Goal: Transaction & Acquisition: Subscribe to service/newsletter

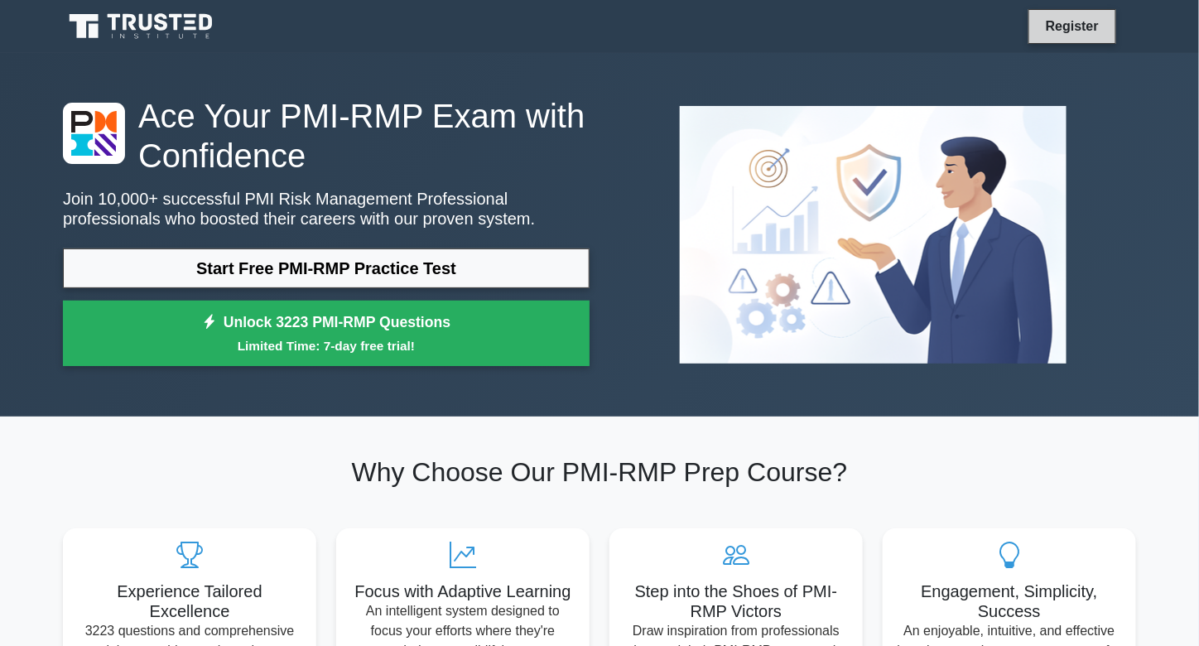
click at [1083, 33] on link "Register" at bounding box center [1072, 26] width 73 height 21
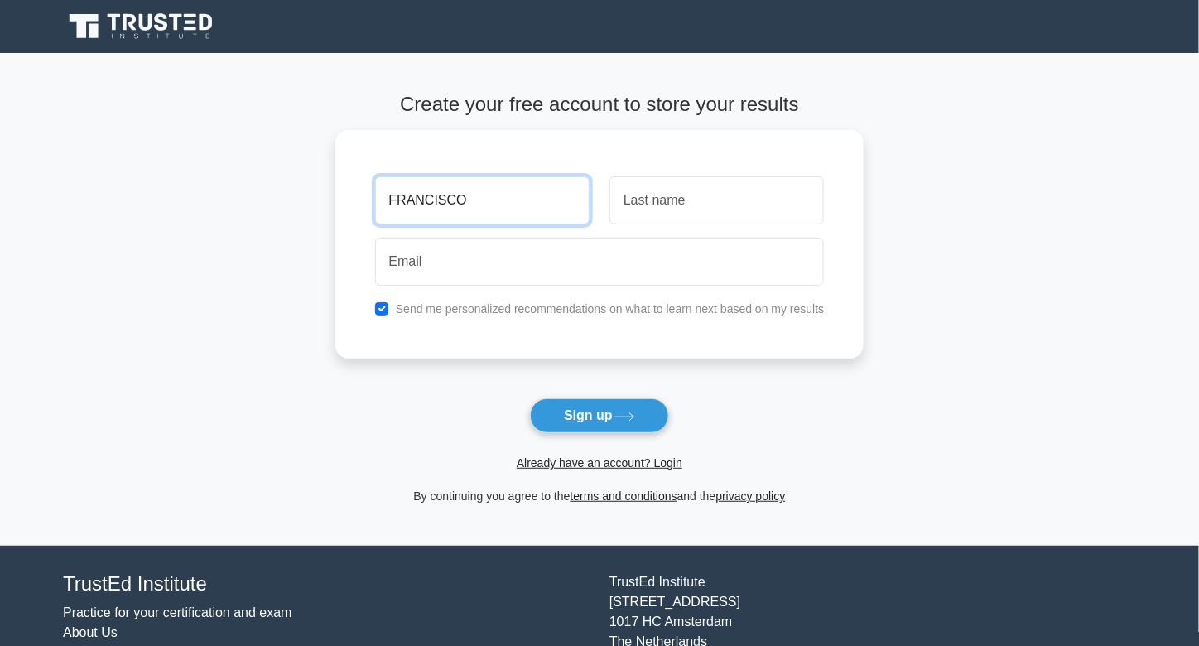
type input "FRANCISCO"
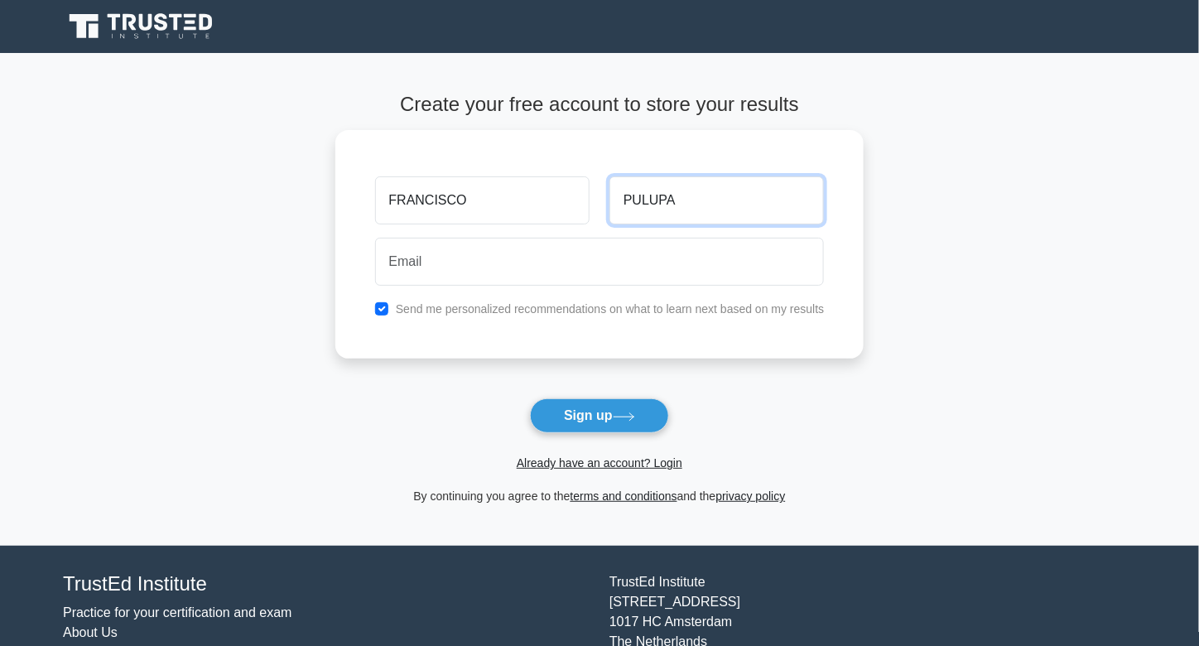
type input "PULUPA"
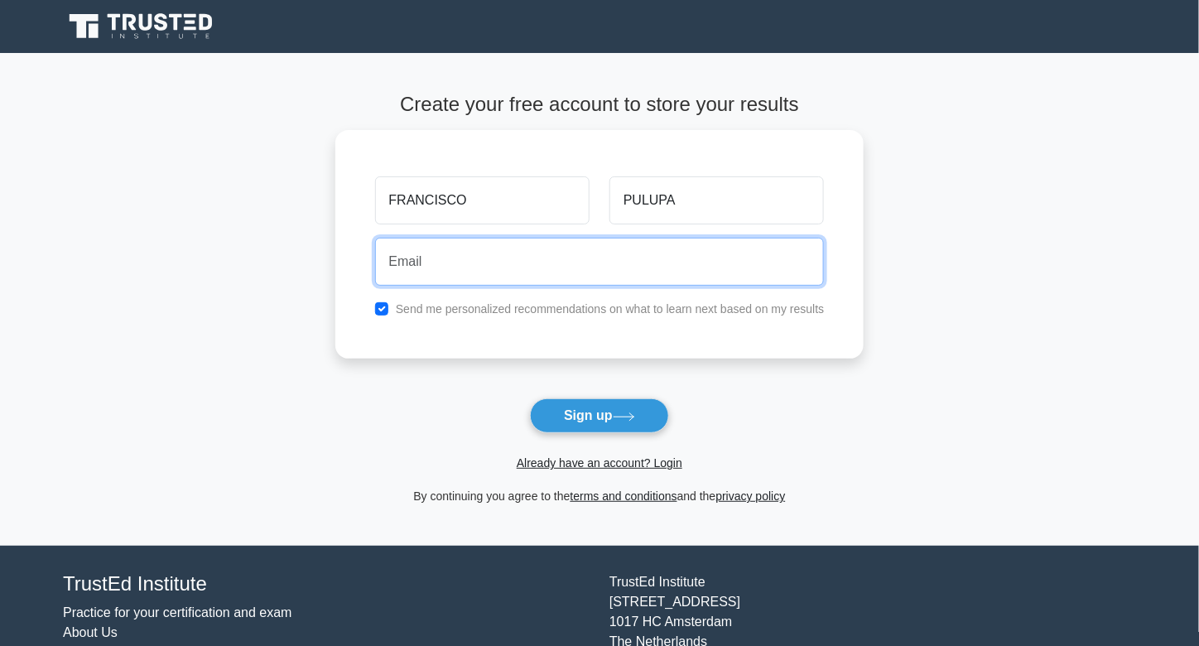
type input "F"
type input "Franciscom.pulupa@gmail.com"
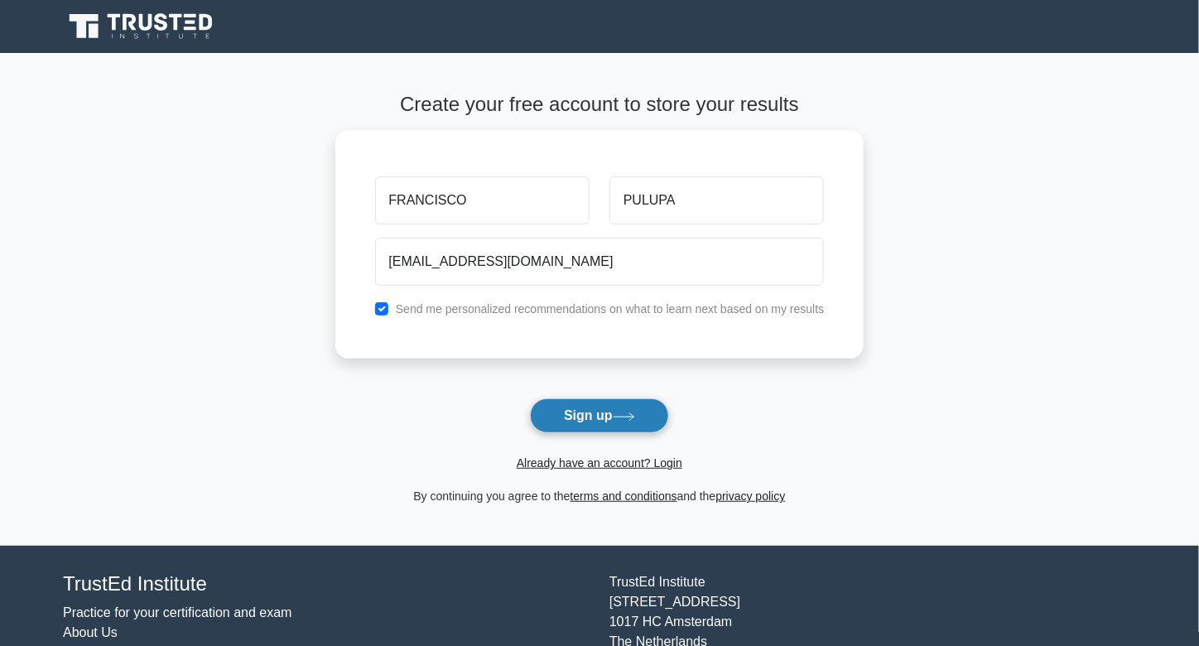
click at [599, 423] on button "Sign up" at bounding box center [599, 415] width 139 height 35
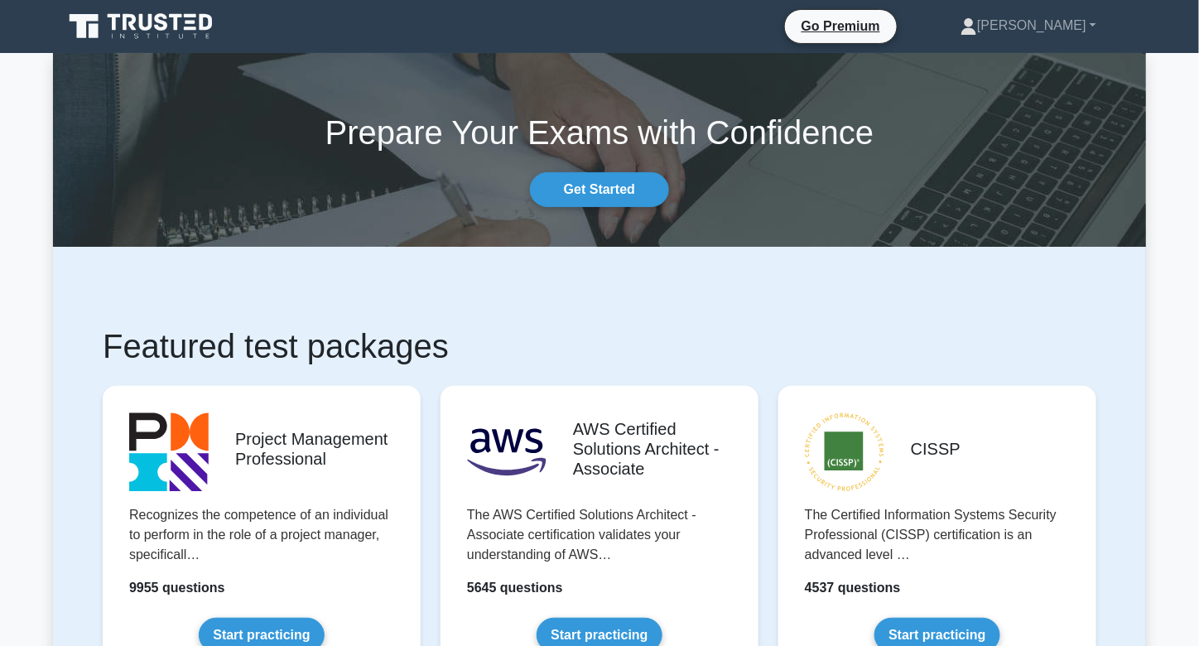
click at [437, 336] on h1 "Featured test packages" at bounding box center [600, 346] width 994 height 40
click at [888, 12] on li "Go Premium" at bounding box center [840, 26] width 113 height 35
click at [859, 31] on link "Go Premium" at bounding box center [840, 26] width 99 height 21
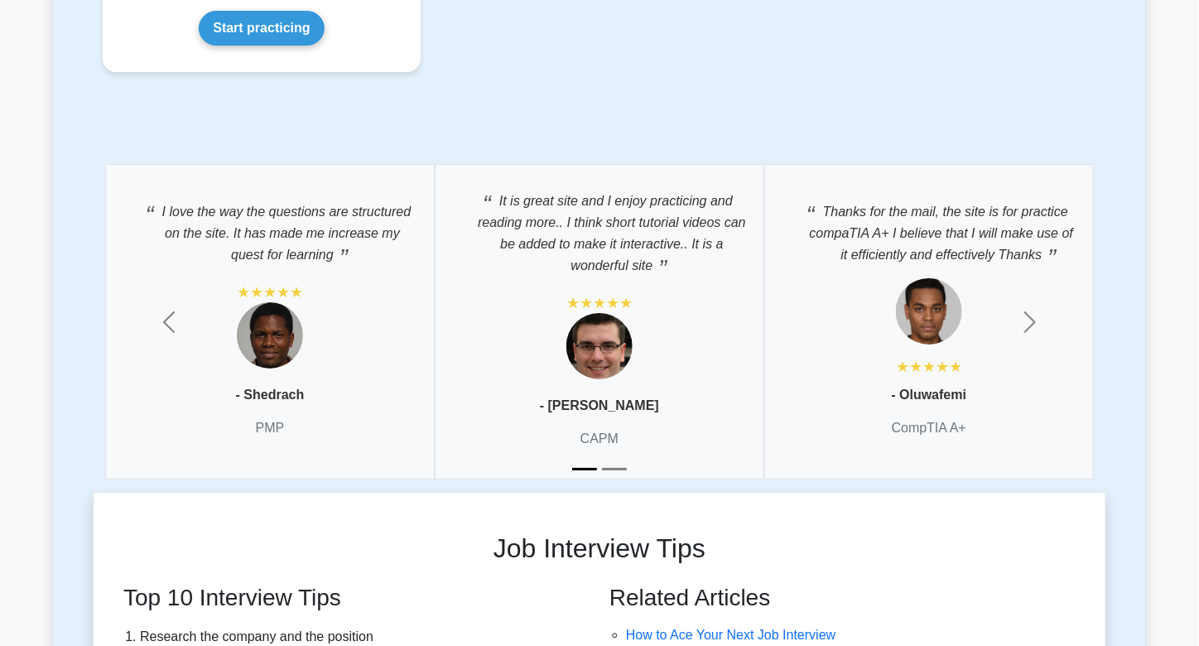
scroll to position [4065, 0]
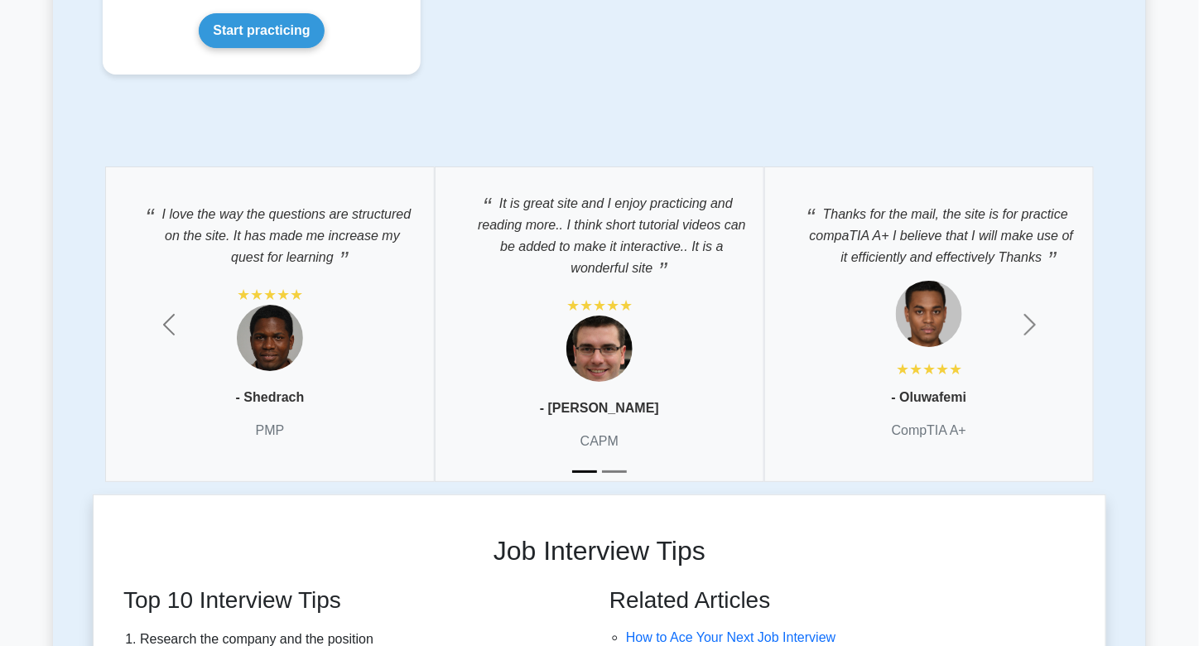
click at [597, 482] on div "I love the way the questions are structured on the site. It has made me increas…" at bounding box center [599, 323] width 1013 height 339
click at [1051, 303] on button "Next" at bounding box center [1030, 323] width 152 height 339
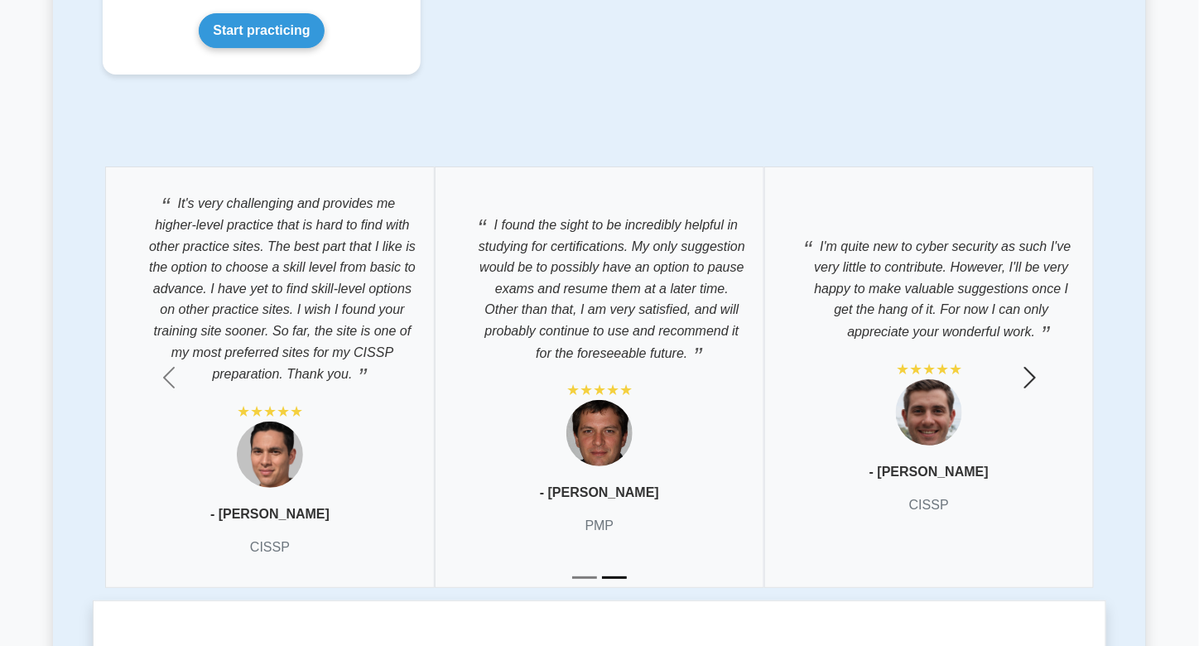
click at [1042, 369] on span "button" at bounding box center [1030, 377] width 26 height 26
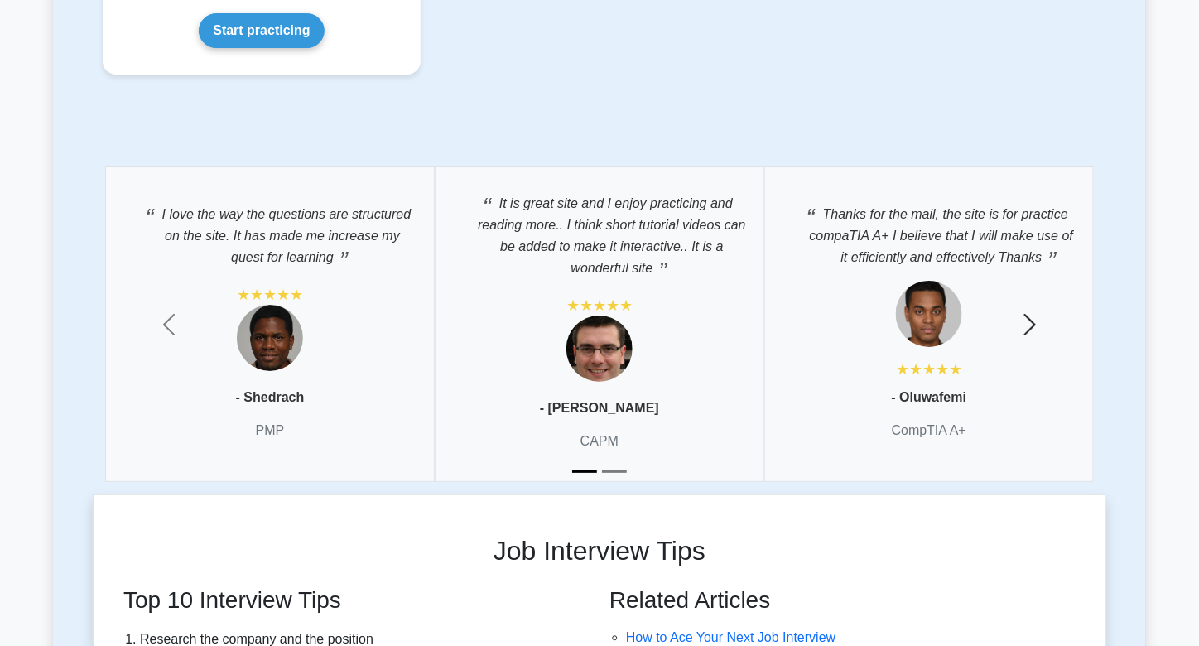
click at [1022, 330] on button "Next" at bounding box center [1030, 323] width 152 height 339
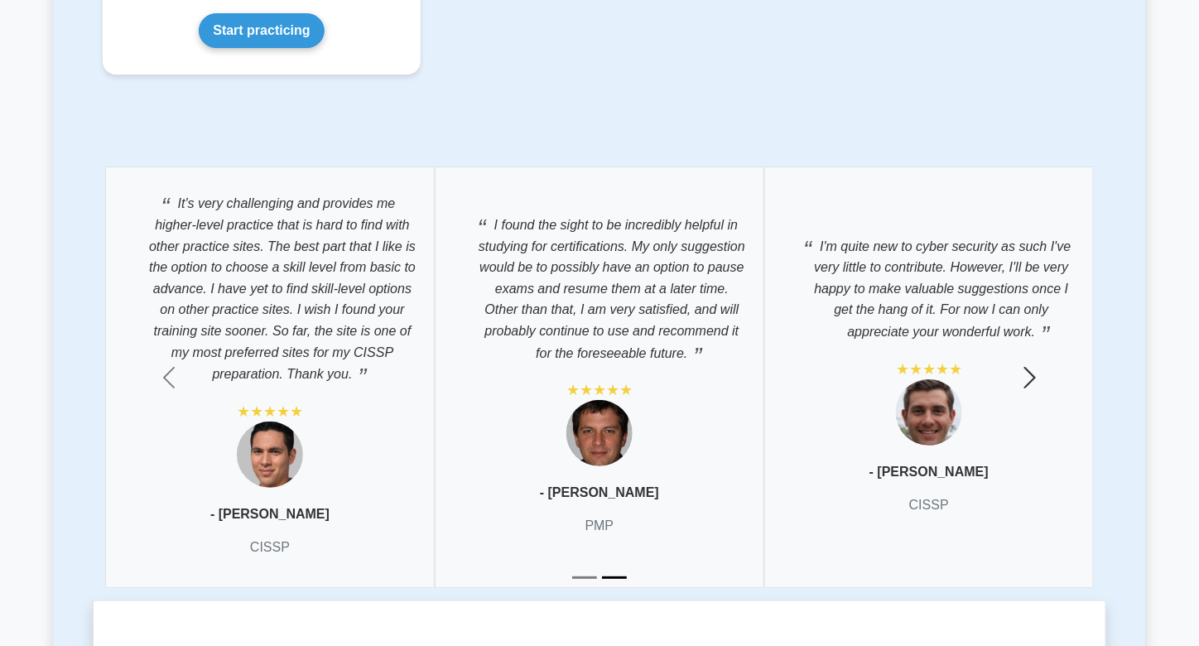
click at [1032, 364] on span "button" at bounding box center [1030, 377] width 26 height 26
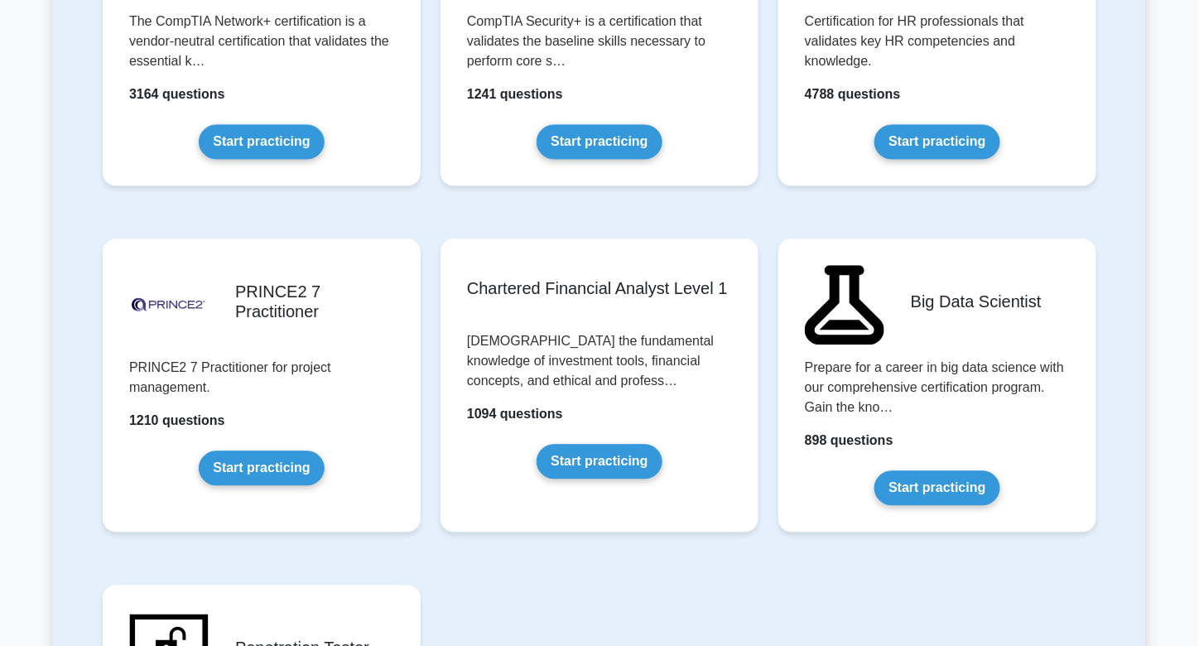
scroll to position [3260, 0]
